Goal: Contribute content

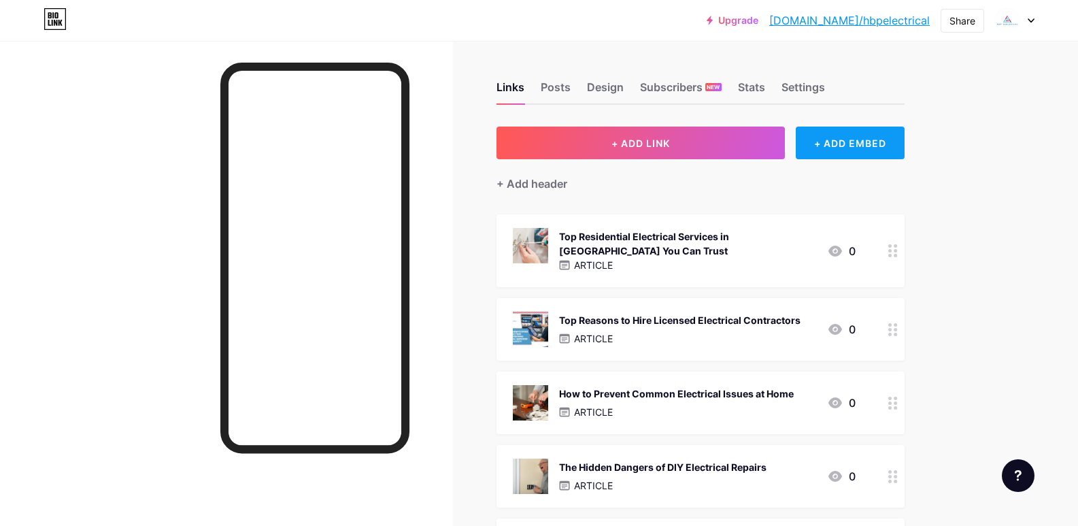
click at [835, 143] on div "+ ADD EMBED" at bounding box center [850, 143] width 108 height 33
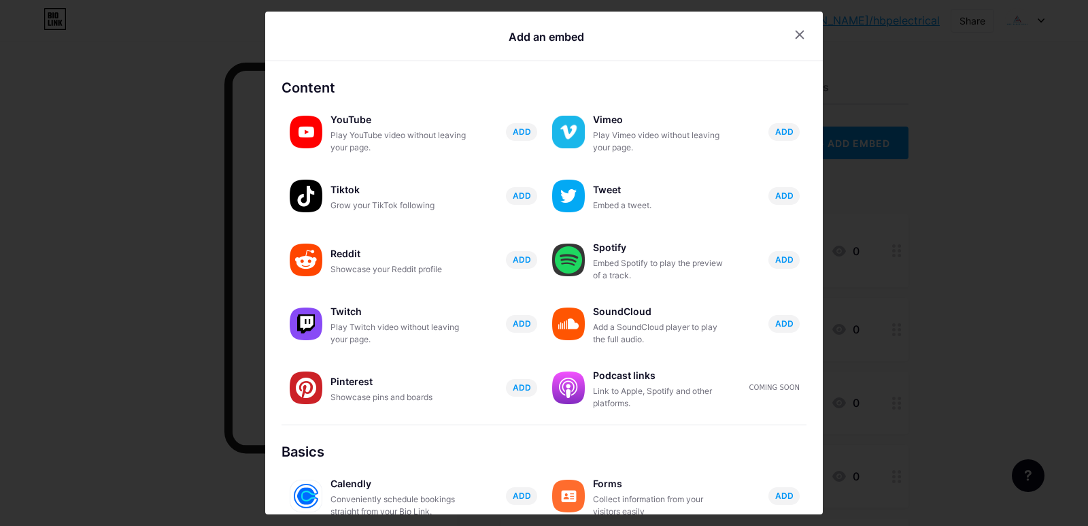
scroll to position [190, 0]
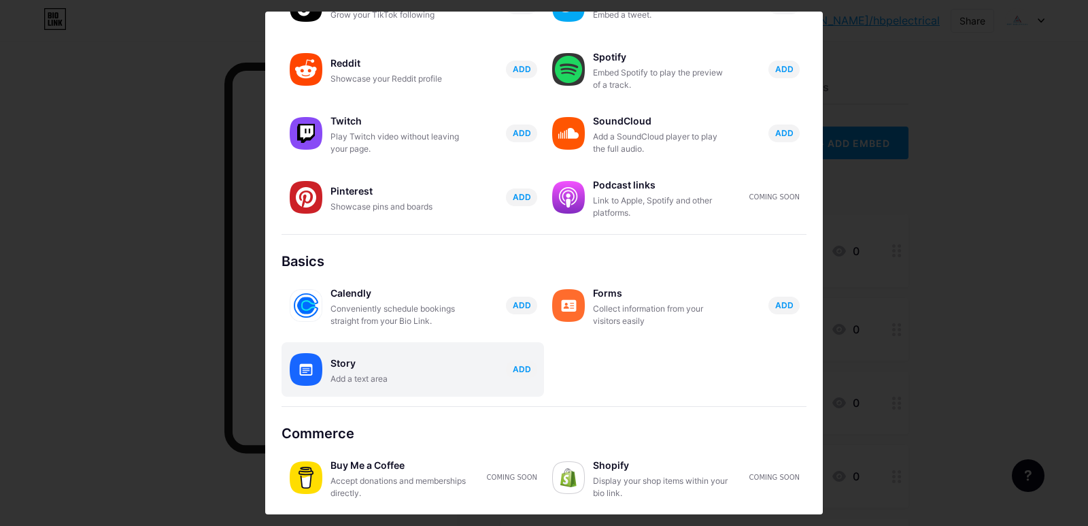
click at [414, 387] on div "Story Add a text area ADD" at bounding box center [413, 369] width 263 height 54
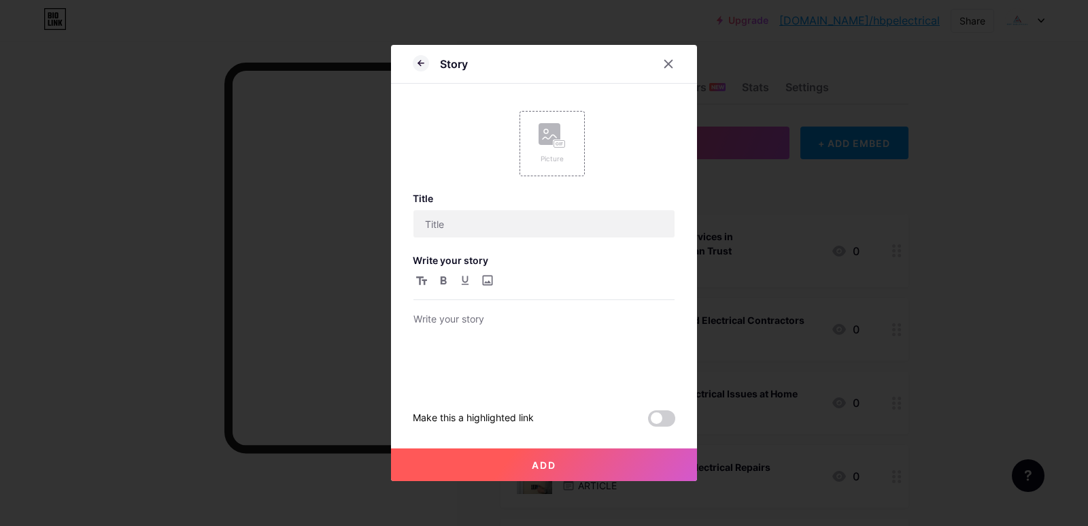
scroll to position [0, 0]
click at [569, 157] on div "Picture" at bounding box center [552, 143] width 65 height 65
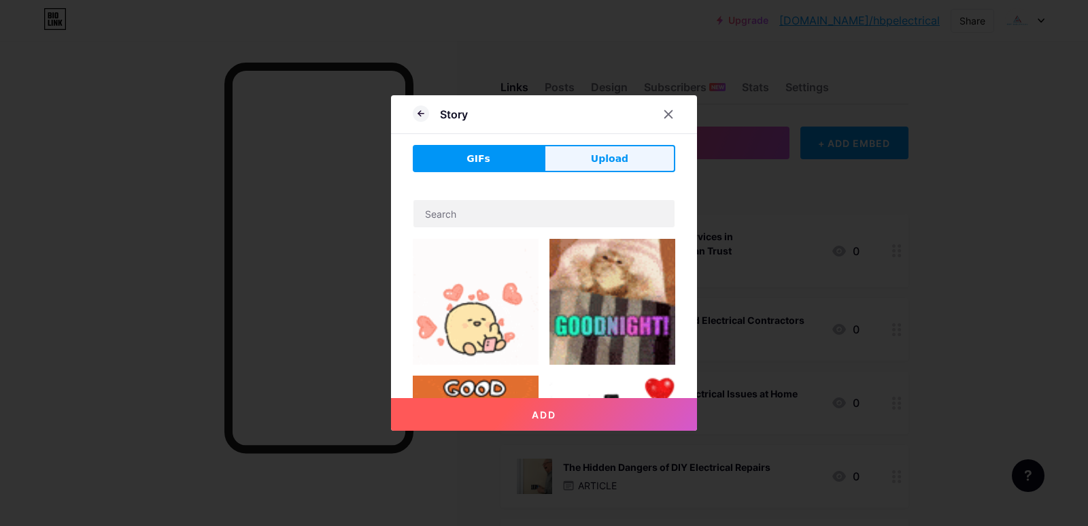
click at [586, 162] on button "Upload" at bounding box center [609, 158] width 131 height 27
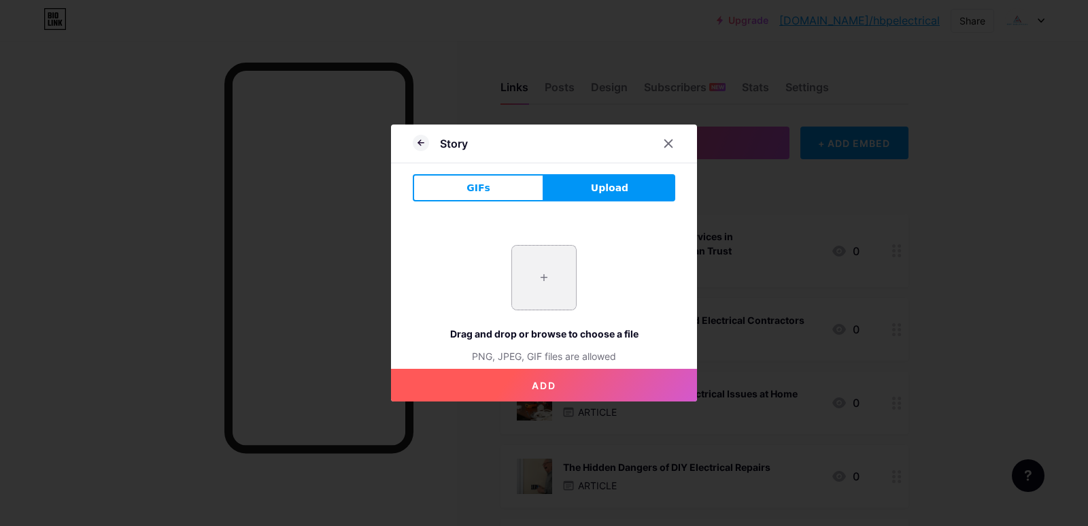
click at [548, 280] on input "file" at bounding box center [544, 278] width 64 height 64
type input "C:\fakepath\imgi_6_250809080104.jpeg"
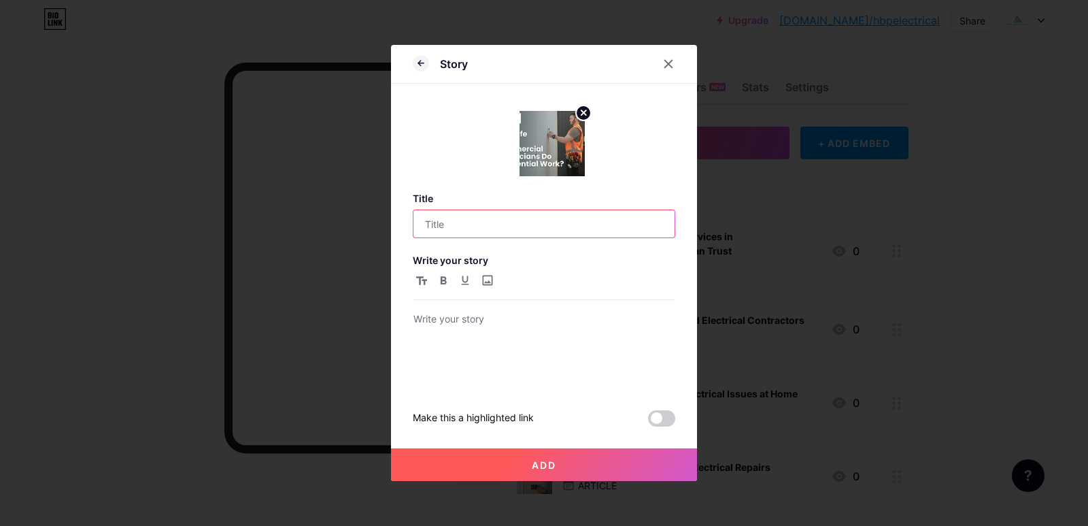
click at [484, 227] on input "text" at bounding box center [544, 223] width 261 height 27
paste input "Are Commercial Electricians Safe for Home Jobs"
type input "Are Commercial Electricians Safe for Home Jobs"
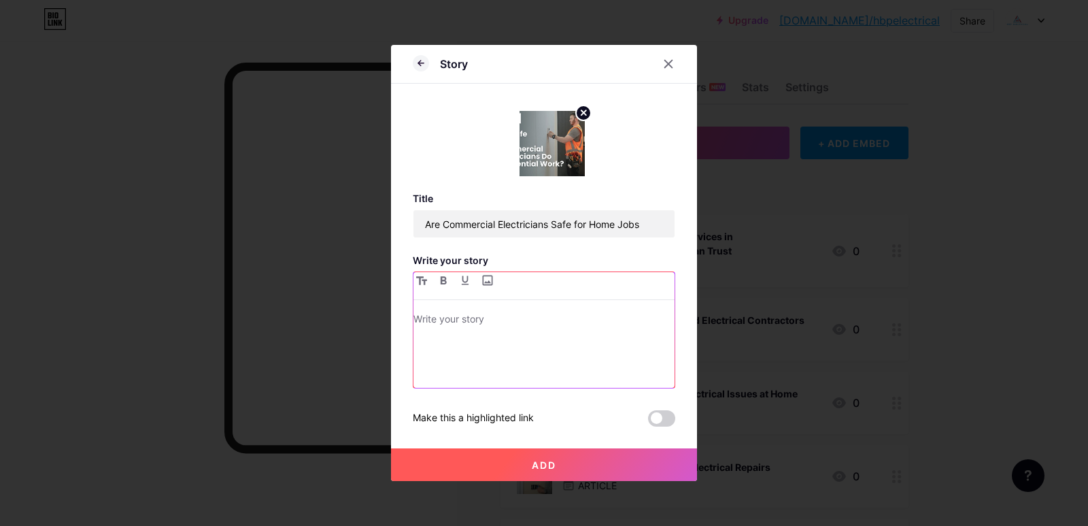
click at [502, 368] on div at bounding box center [544, 349] width 261 height 77
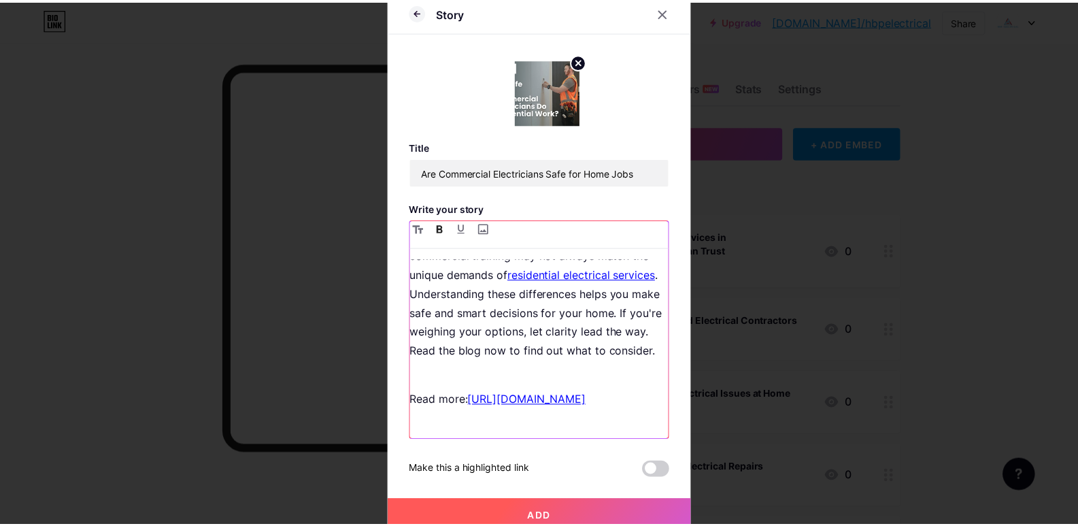
scroll to position [127, 0]
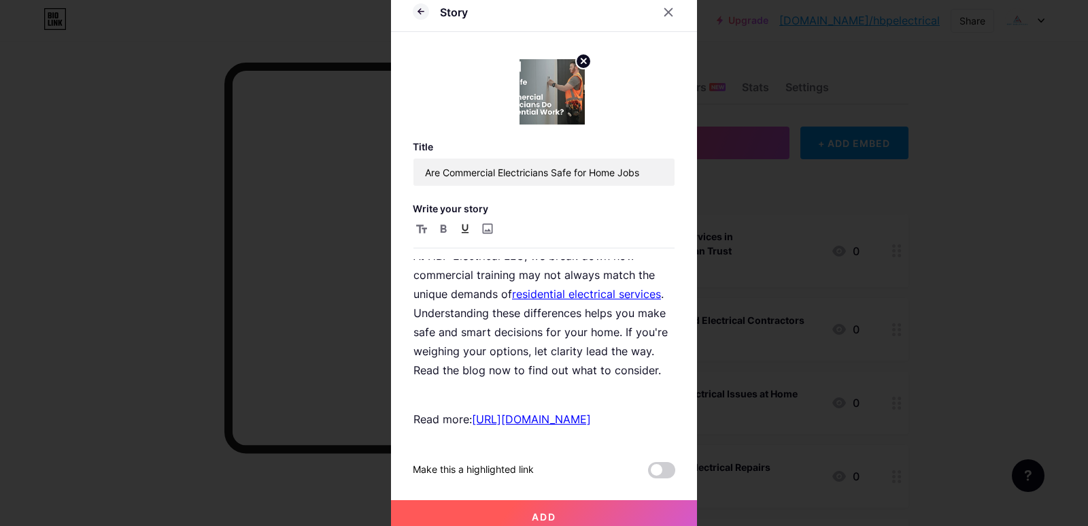
click at [586, 518] on button "Add" at bounding box center [544, 516] width 306 height 33
